Goal: Task Accomplishment & Management: Use online tool/utility

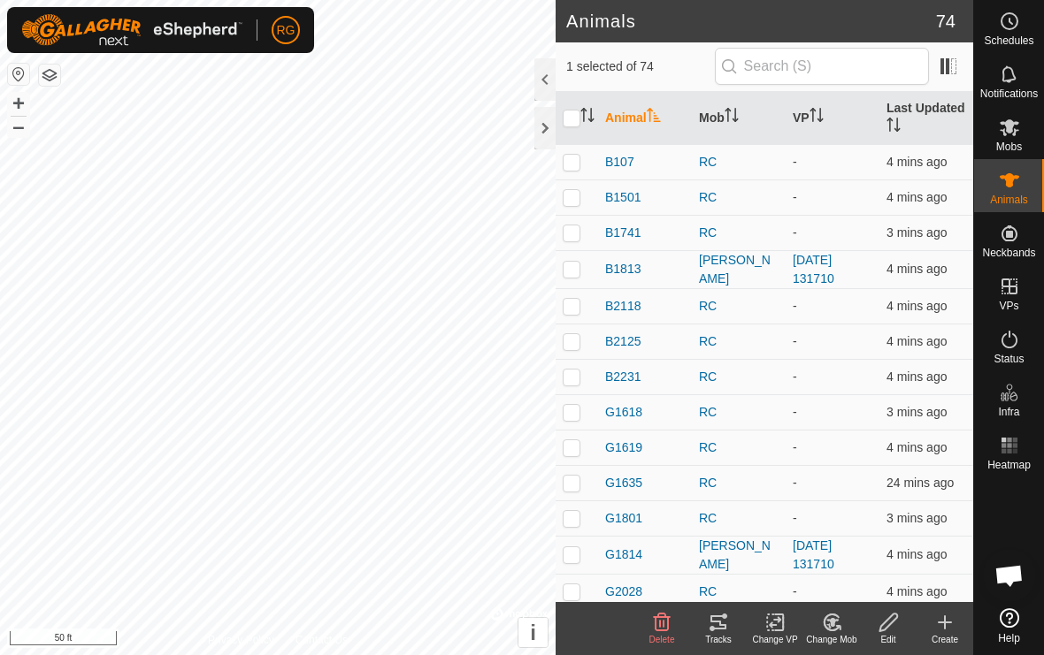
click at [715, 623] on icon at bounding box center [718, 622] width 21 height 21
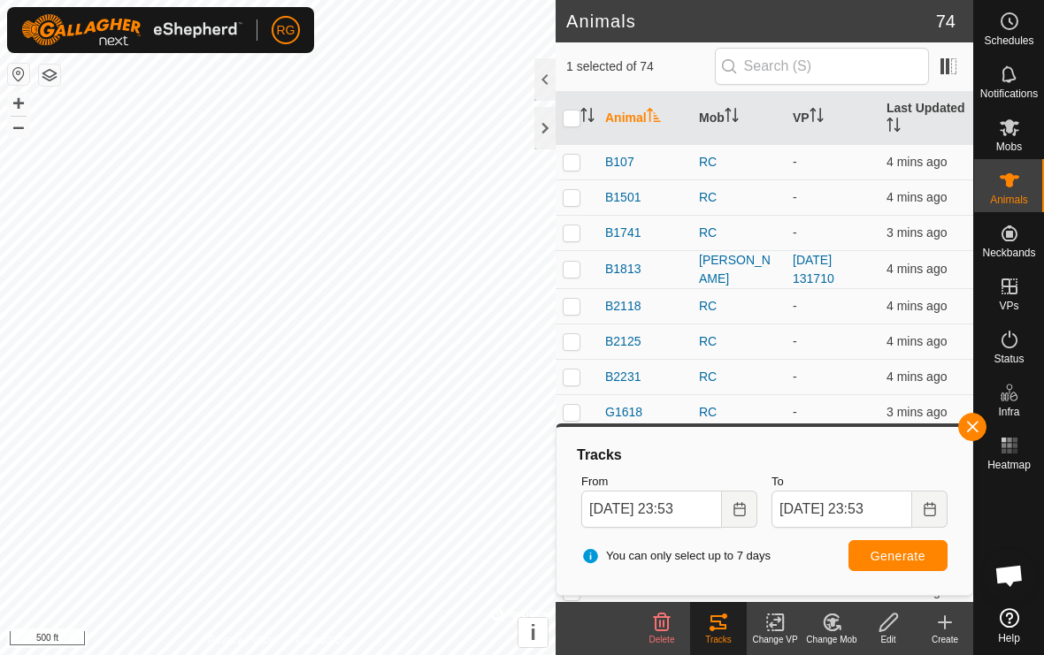
click at [539, 74] on div at bounding box center [544, 79] width 21 height 42
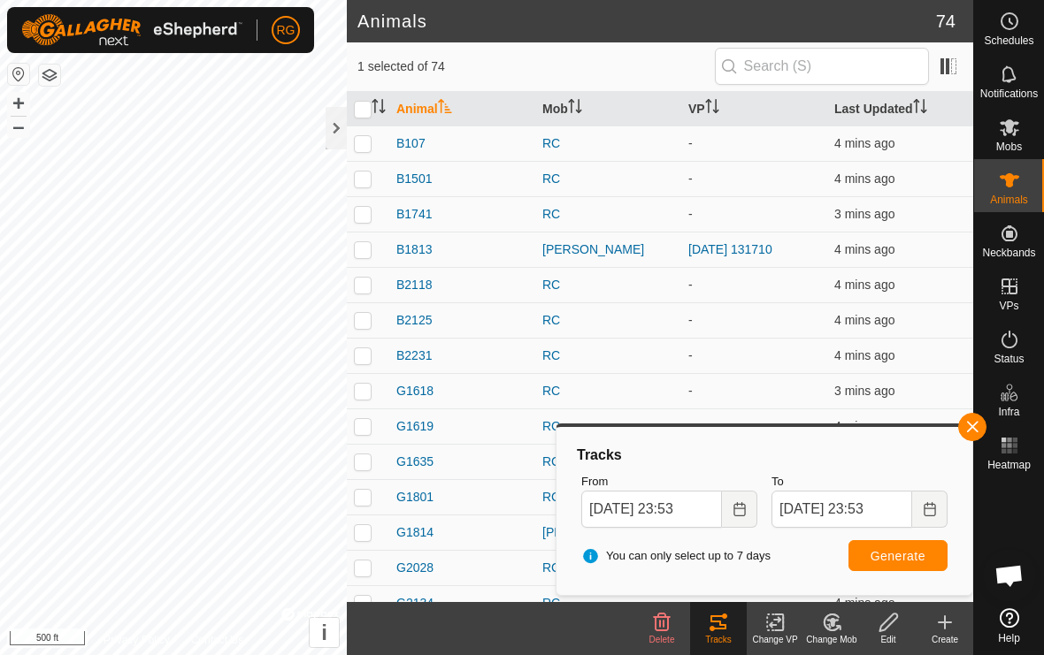
click at [961, 425] on button "button" at bounding box center [972, 427] width 28 height 28
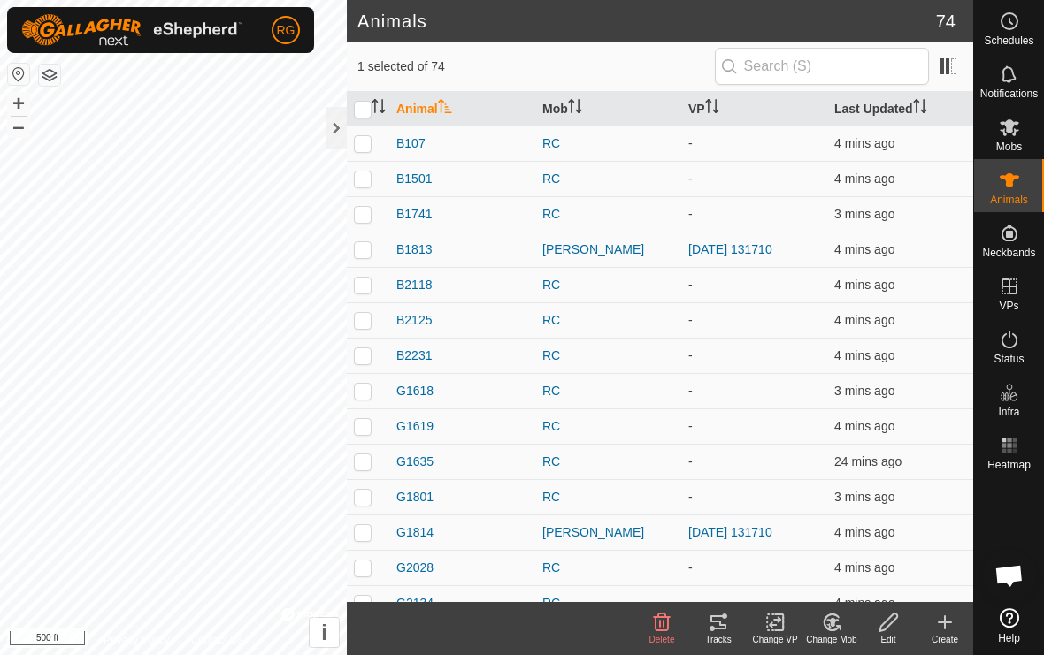
click at [340, 132] on div at bounding box center [335, 128] width 21 height 42
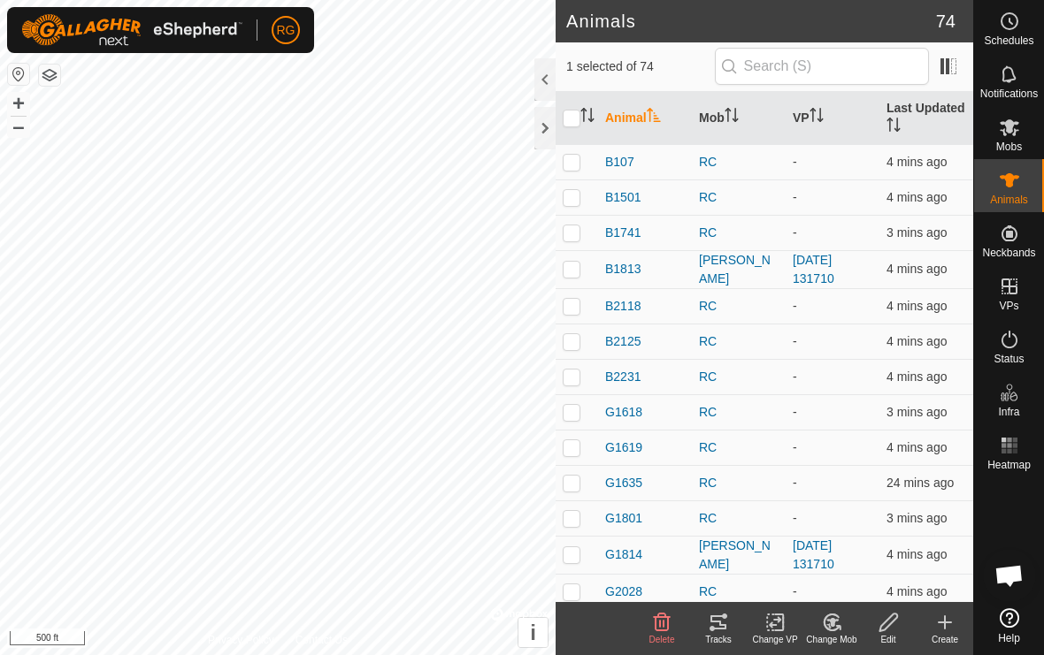
scroll to position [-1, 0]
click at [535, 129] on div at bounding box center [544, 128] width 21 height 42
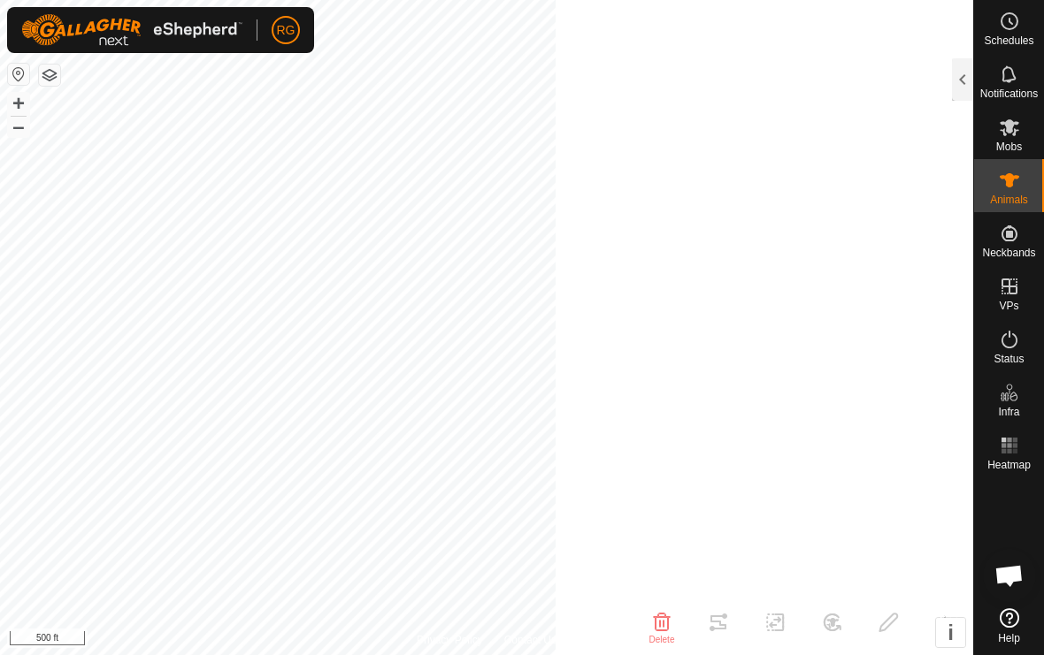
scroll to position [0, 0]
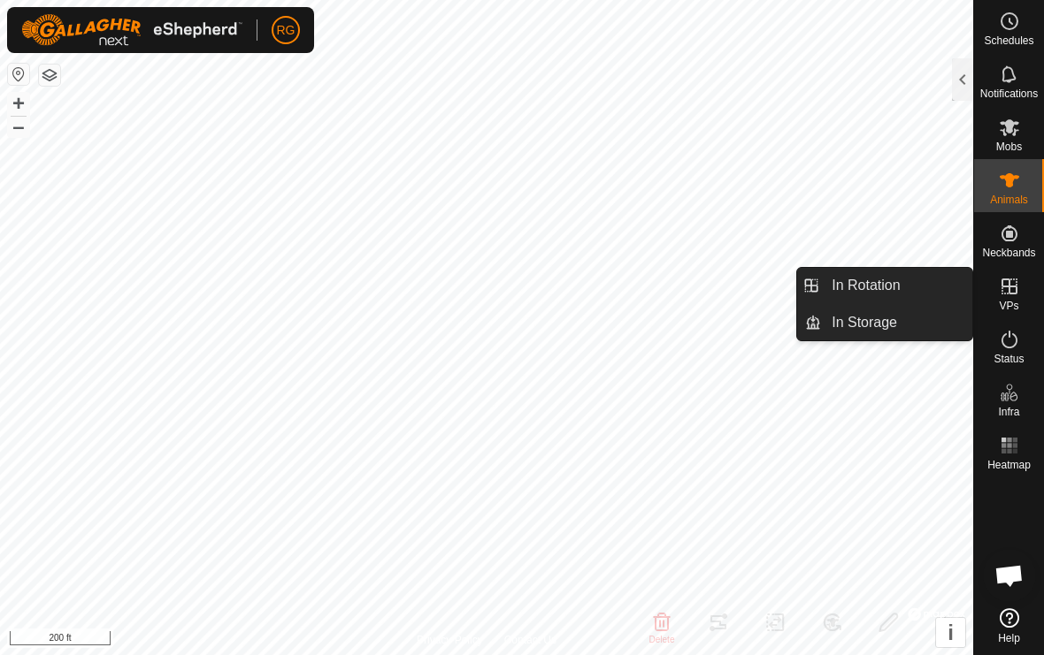
click at [884, 284] on span "In Rotation" at bounding box center [865, 285] width 68 height 21
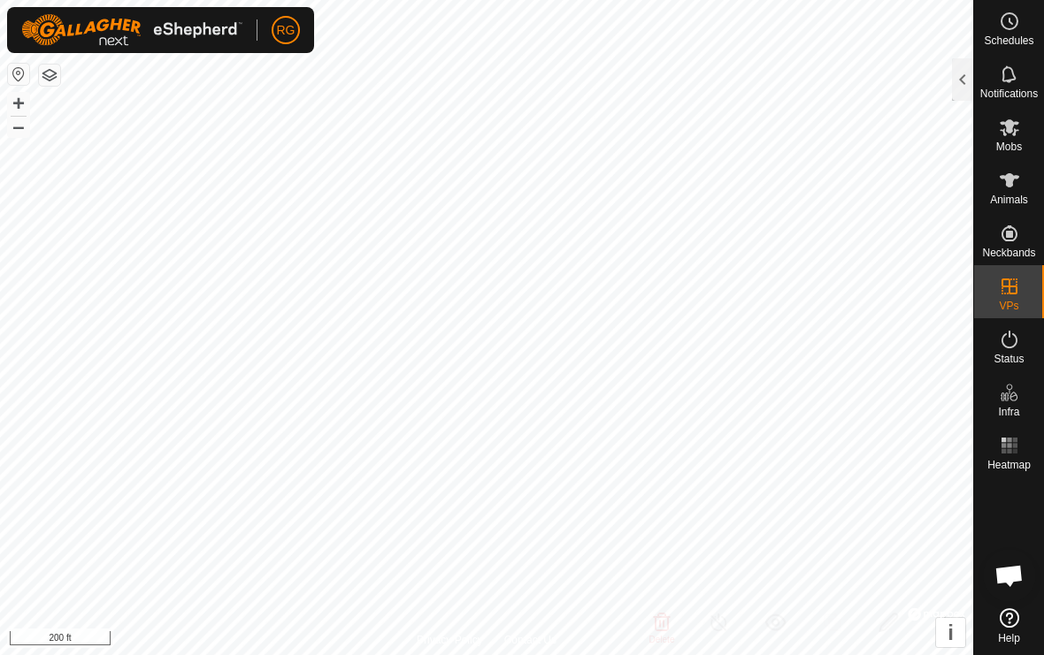
click at [957, 85] on div at bounding box center [962, 79] width 21 height 42
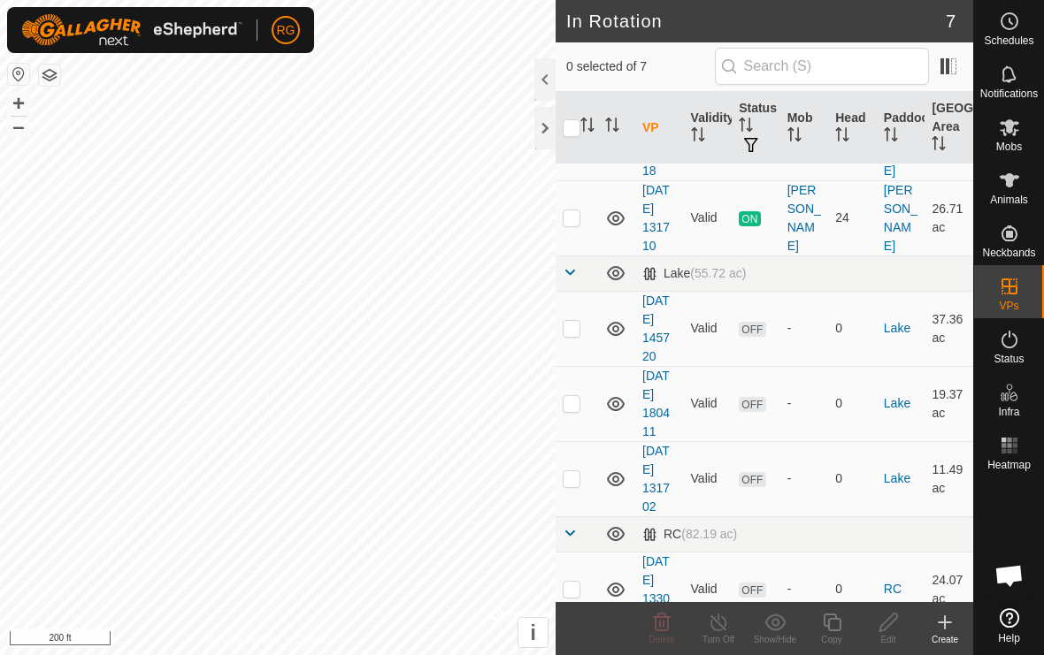
scroll to position [85, 0]
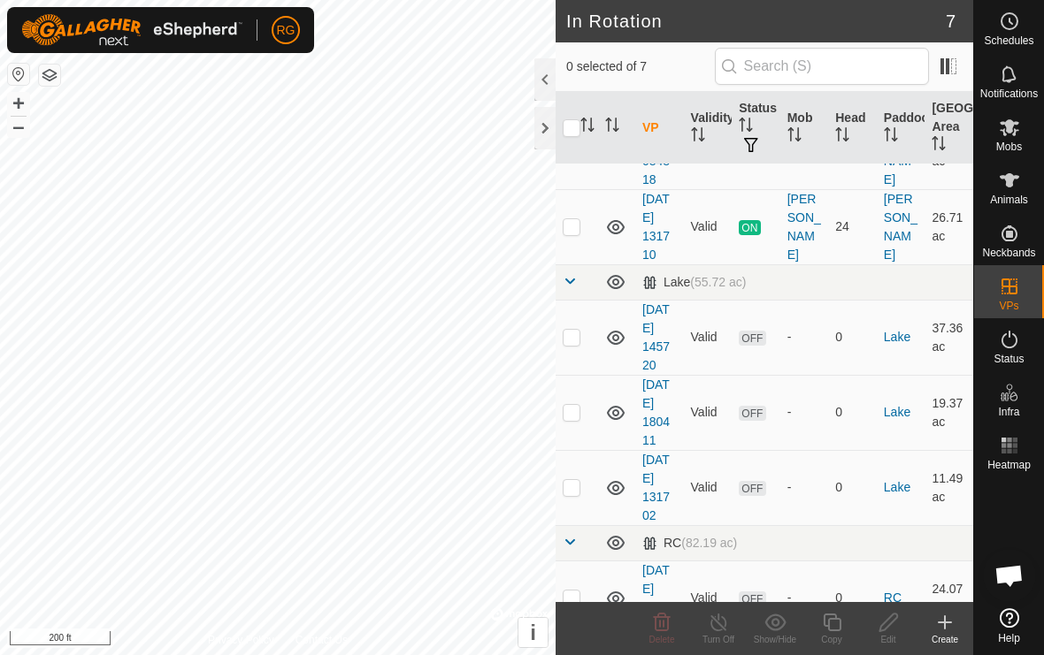
click at [562, 338] on td at bounding box center [576, 337] width 42 height 75
click at [563, 333] on p-checkbox at bounding box center [572, 337] width 18 height 14
checkbox input "false"
click at [576, 415] on p-checkbox at bounding box center [572, 412] width 18 height 14
click at [575, 417] on p-checkbox at bounding box center [572, 412] width 18 height 14
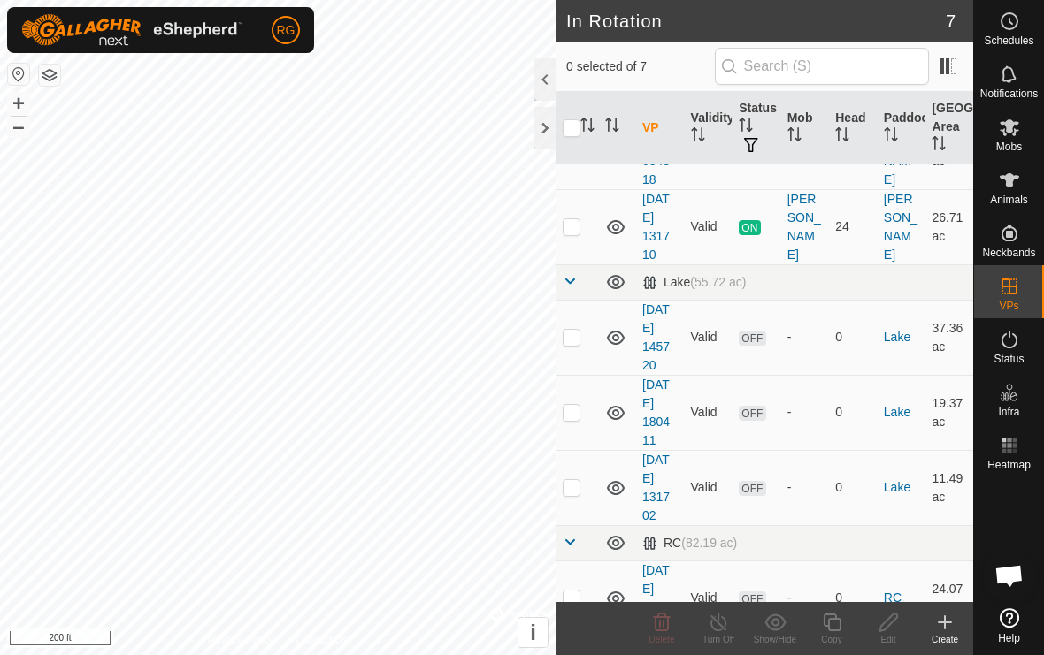
click at [573, 415] on p-checkbox at bounding box center [572, 412] width 18 height 14
checkbox input "true"
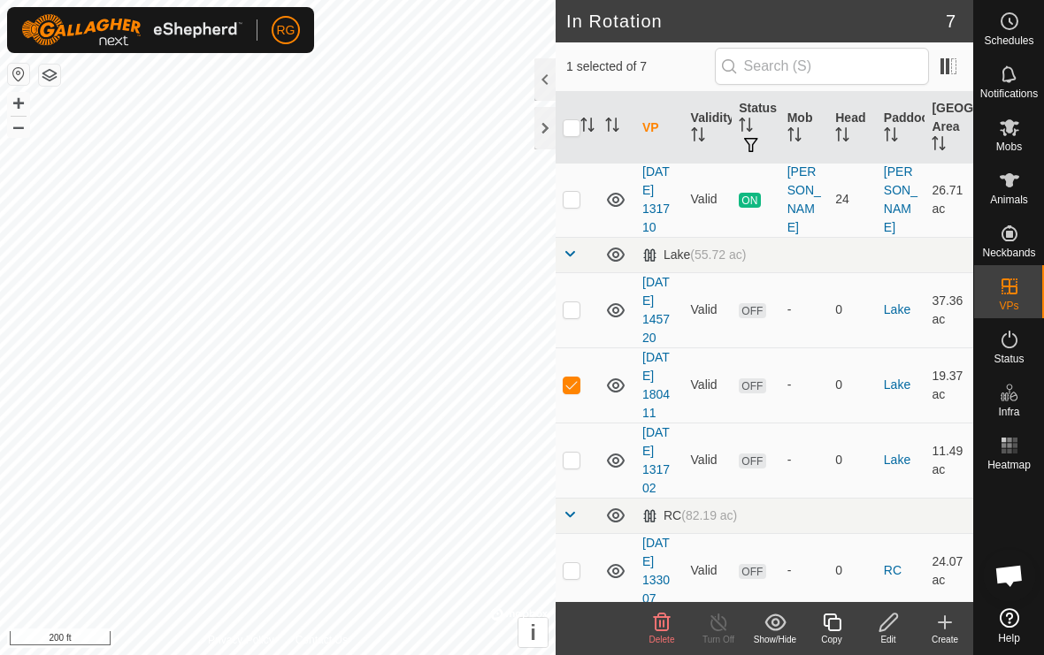
scroll to position [122, 0]
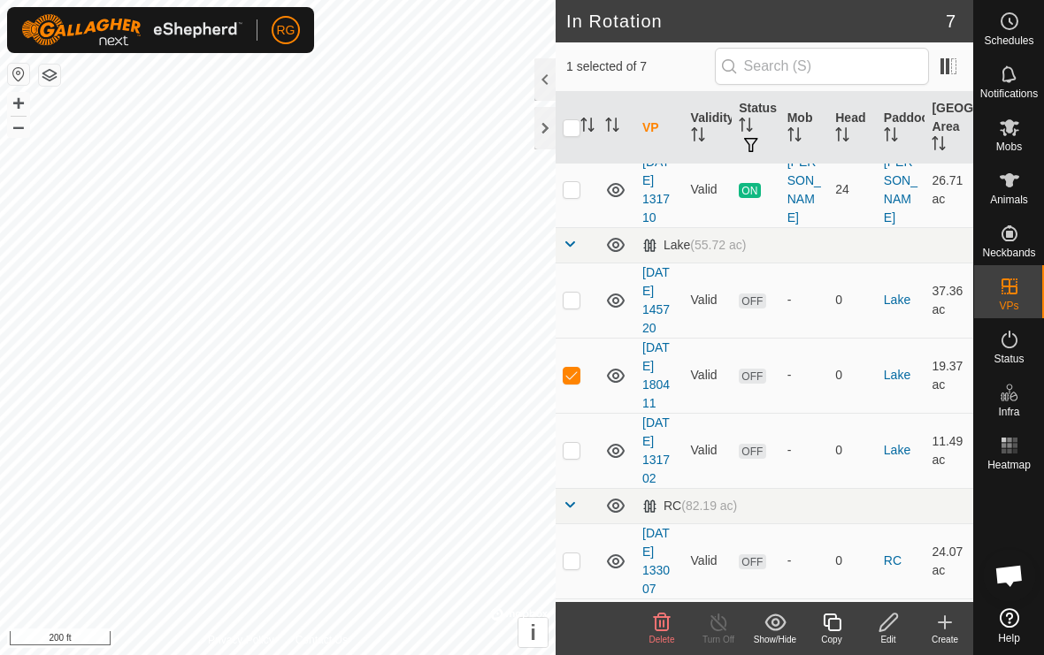
click at [577, 453] on p-checkbox at bounding box center [572, 450] width 18 height 14
checkbox input "true"
click at [660, 628] on icon at bounding box center [661, 622] width 21 height 21
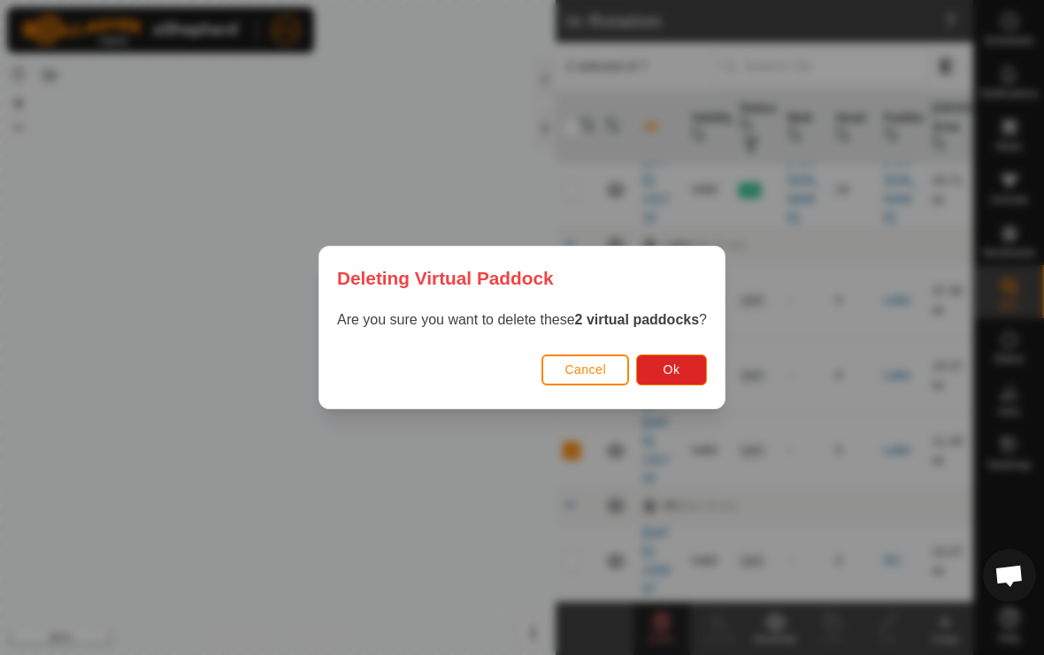
click at [677, 368] on span "Ok" at bounding box center [671, 370] width 17 height 14
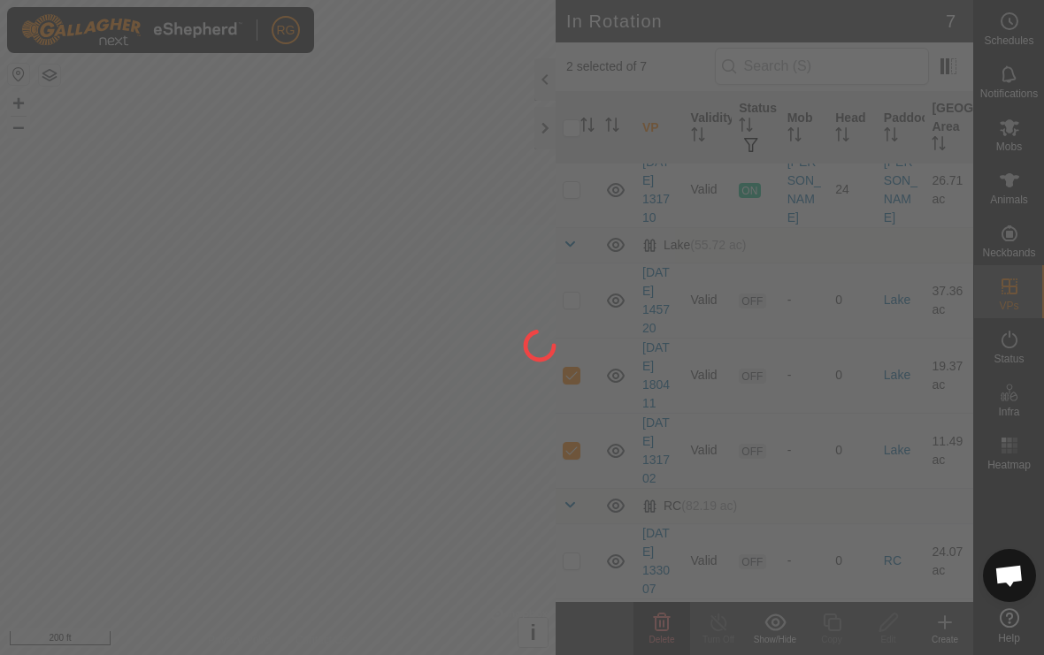
checkbox input "false"
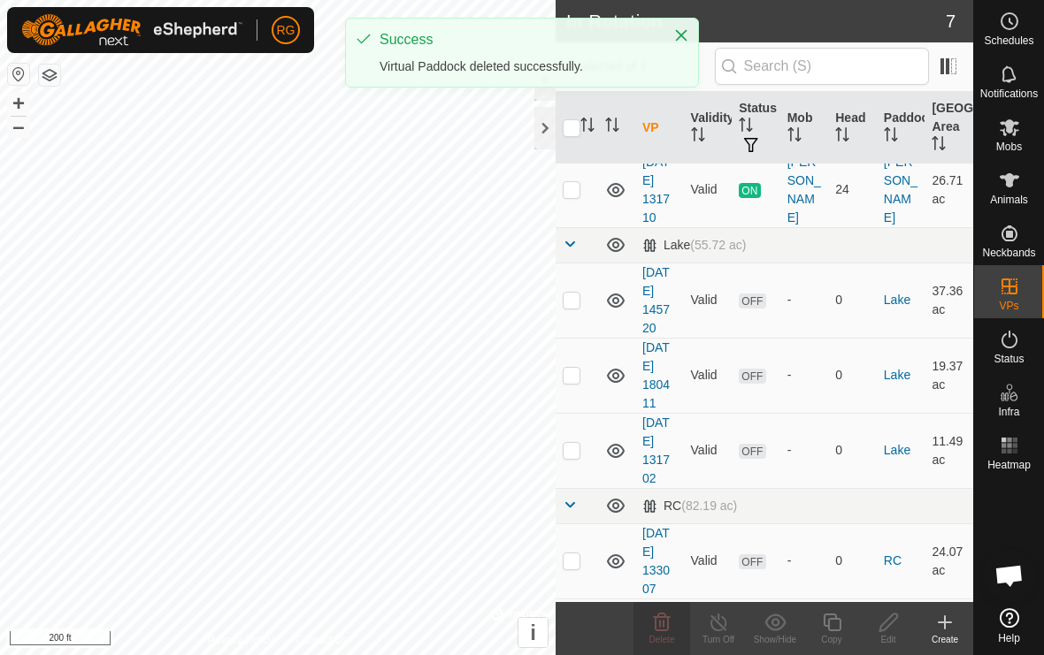
scroll to position [43, 0]
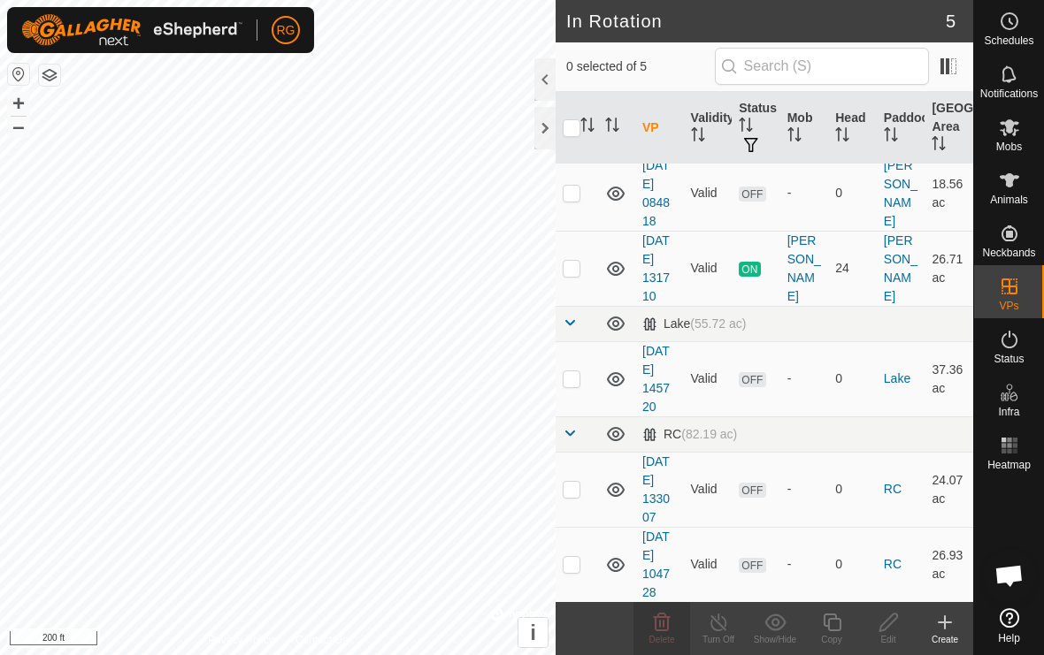
click at [579, 373] on p-checkbox at bounding box center [572, 378] width 18 height 14
checkbox input "true"
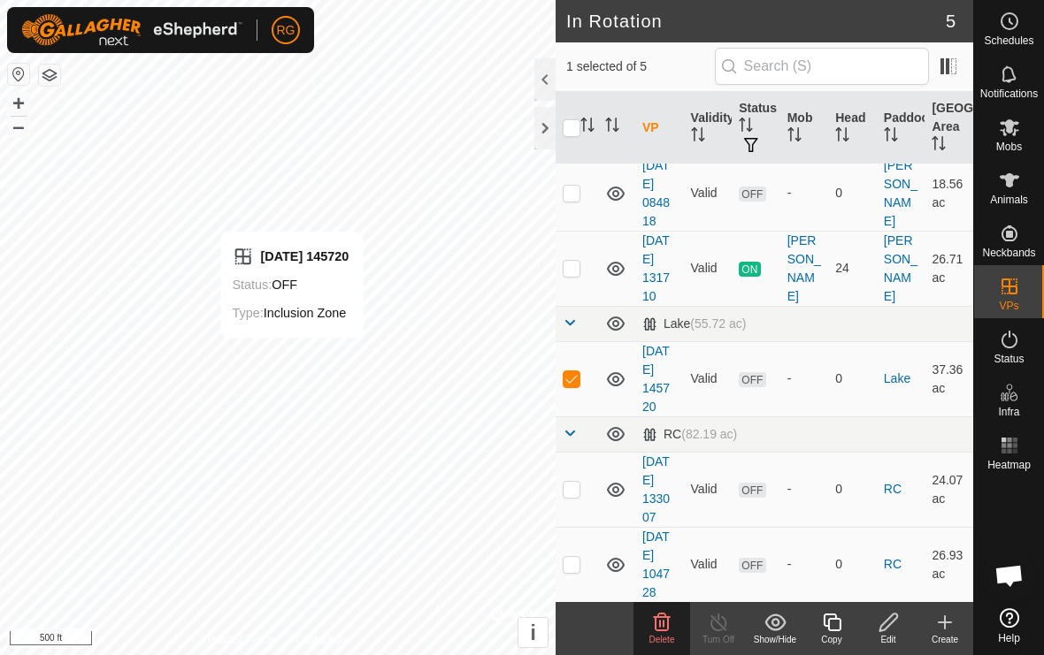
click at [751, 380] on span "OFF" at bounding box center [752, 379] width 27 height 15
click at [540, 130] on div at bounding box center [544, 128] width 21 height 42
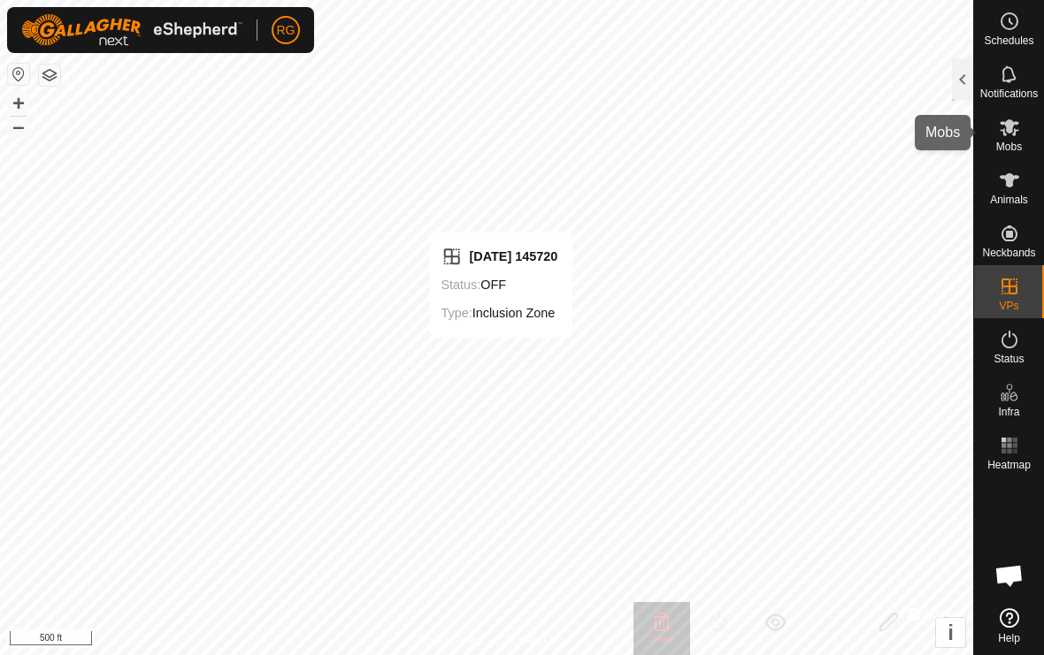
click at [1015, 130] on icon at bounding box center [1008, 127] width 19 height 17
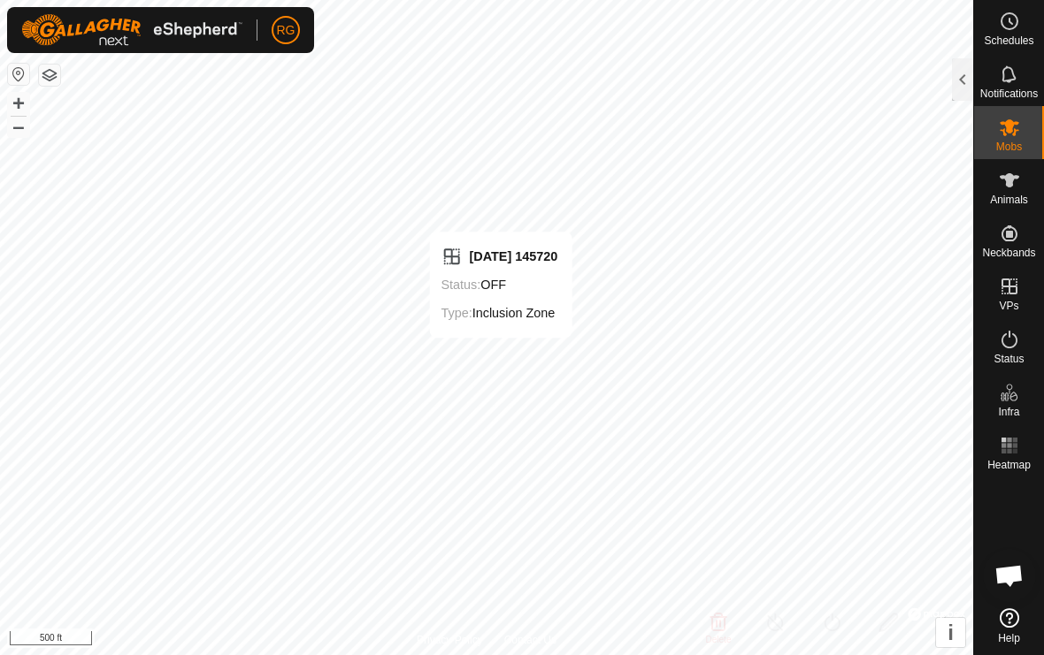
click at [952, 84] on div at bounding box center [962, 79] width 21 height 42
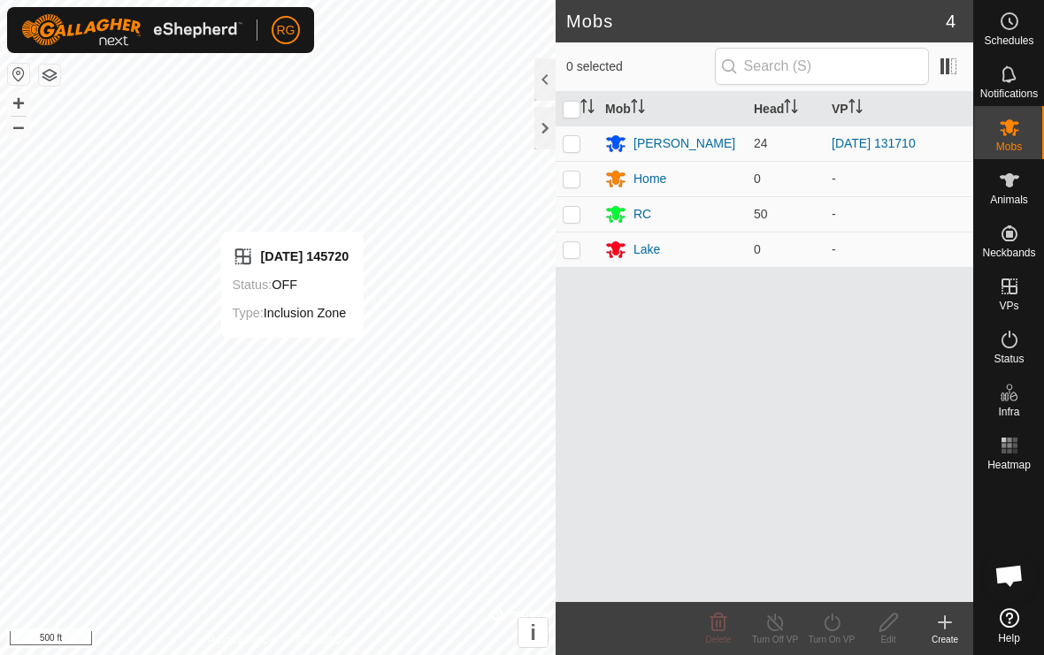
click at [564, 209] on p-checkbox at bounding box center [572, 214] width 18 height 14
checkbox input "true"
click at [837, 624] on icon at bounding box center [832, 622] width 22 height 21
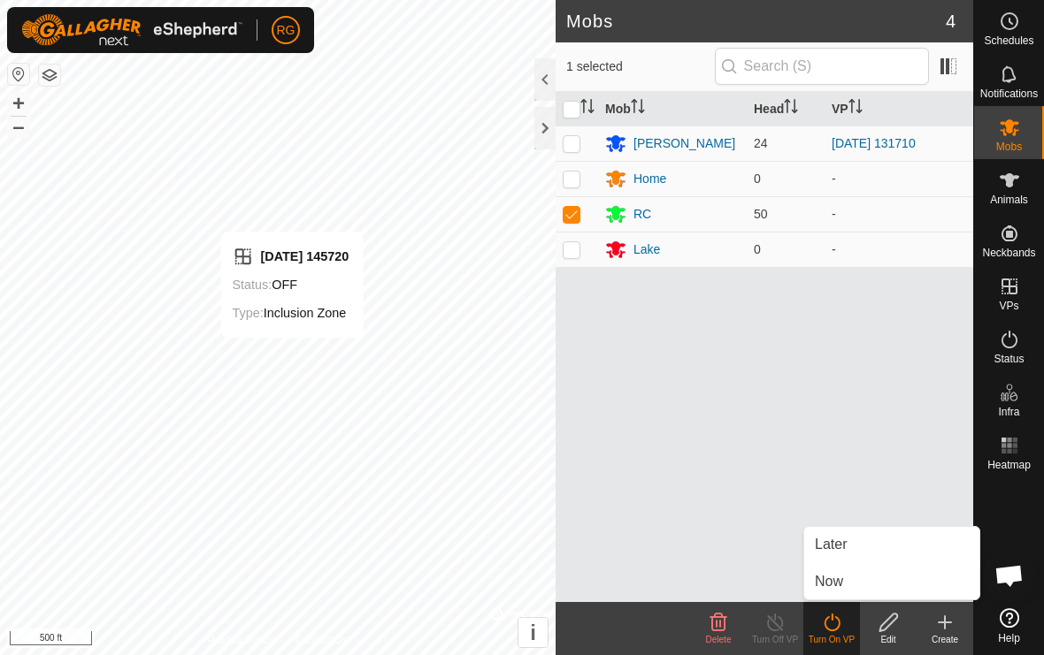
click at [839, 588] on span "Now" at bounding box center [829, 581] width 28 height 21
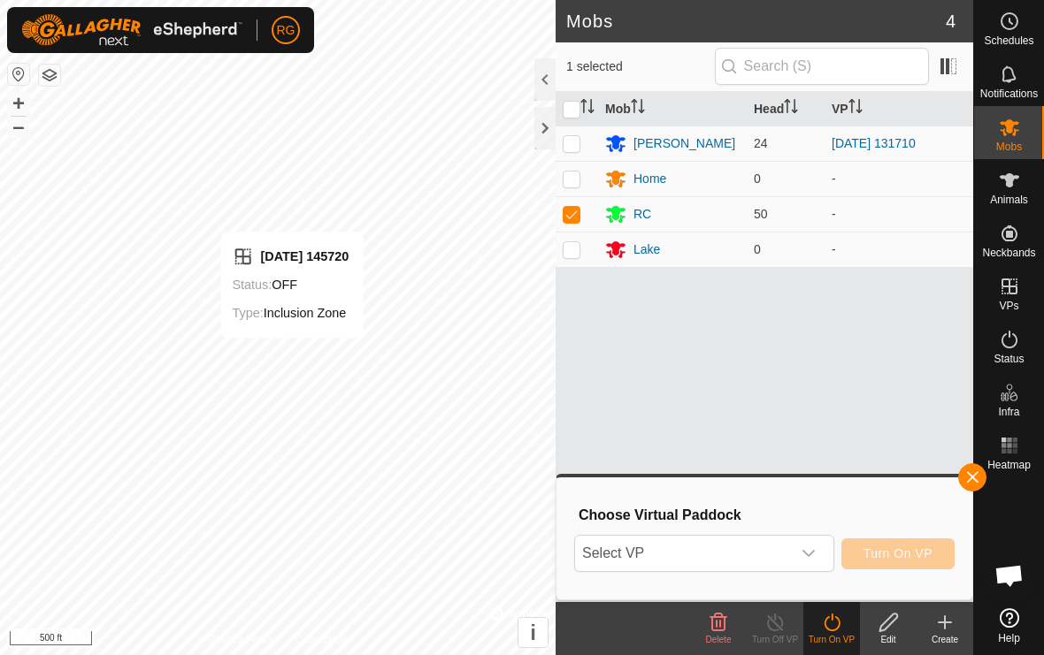
click at [810, 565] on div "dropdown trigger" at bounding box center [808, 553] width 35 height 35
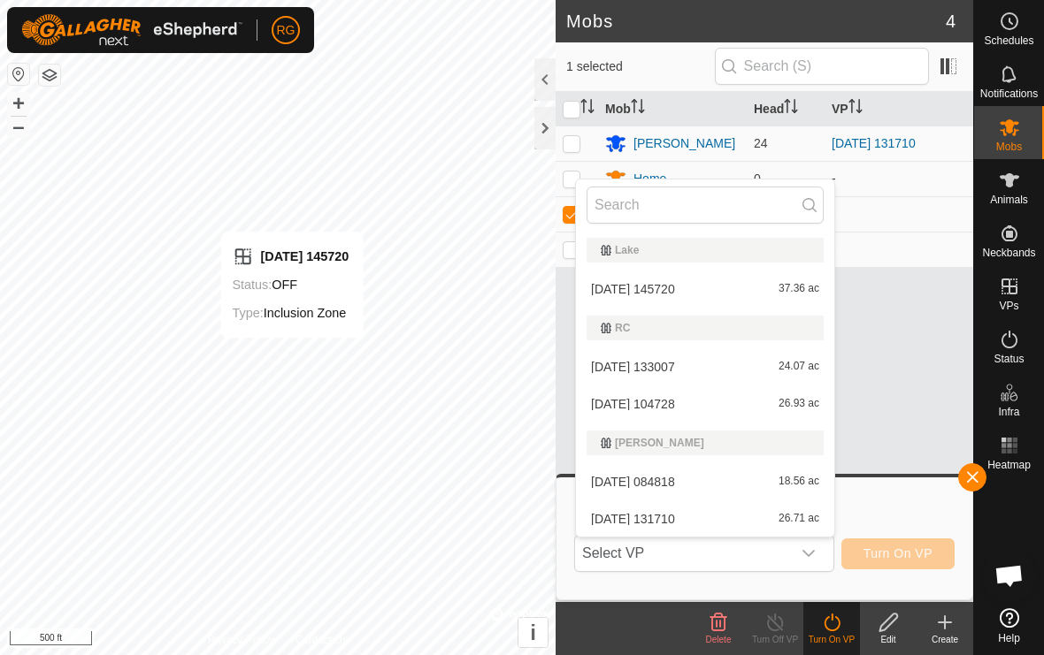
click at [678, 281] on div "[DATE] 145720 37.36 ac" at bounding box center [704, 289] width 237 height 21
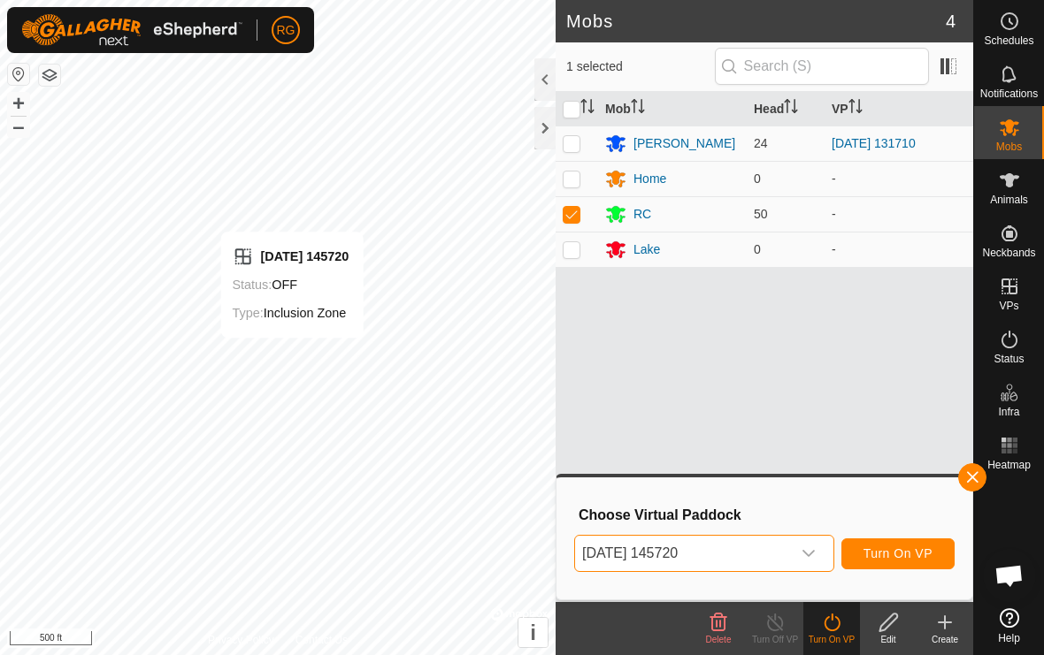
click at [903, 549] on span "Turn On VP" at bounding box center [897, 554] width 69 height 14
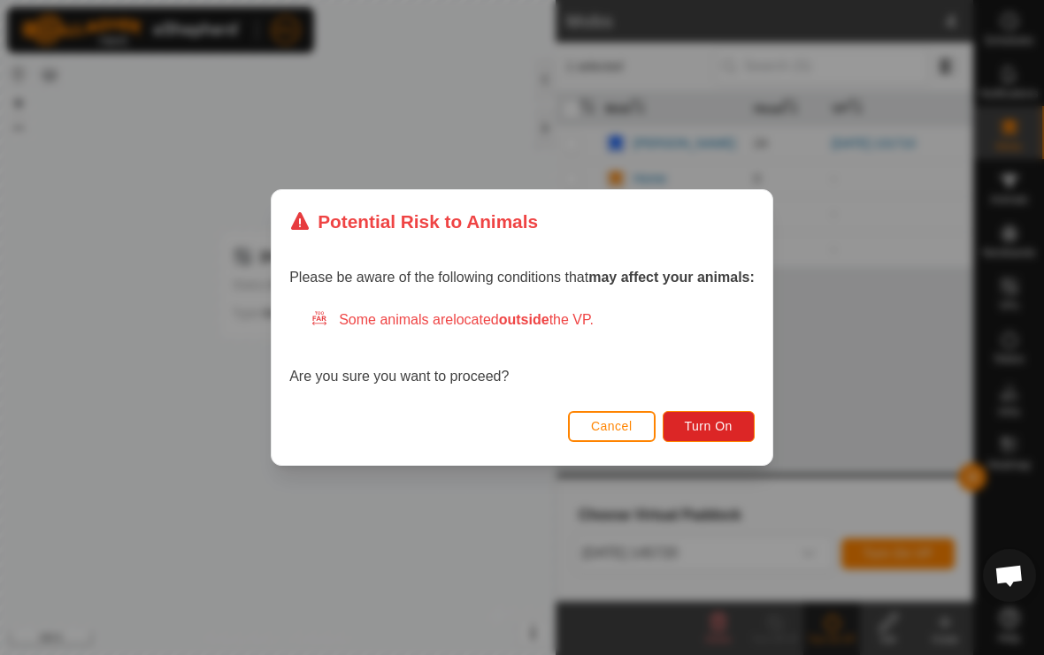
click at [716, 431] on span "Turn On" at bounding box center [709, 426] width 48 height 14
